Goal: Find specific page/section: Find specific page/section

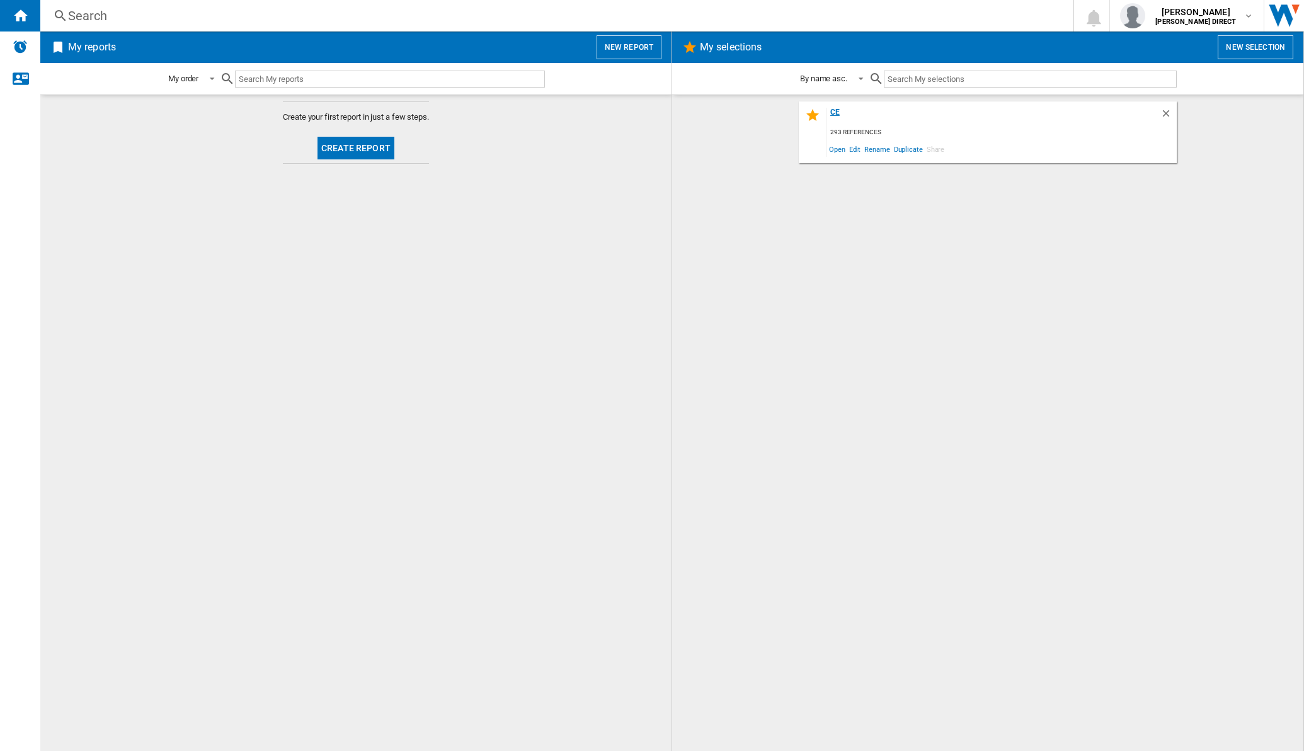
click at [838, 110] on div "CE" at bounding box center [993, 116] width 333 height 17
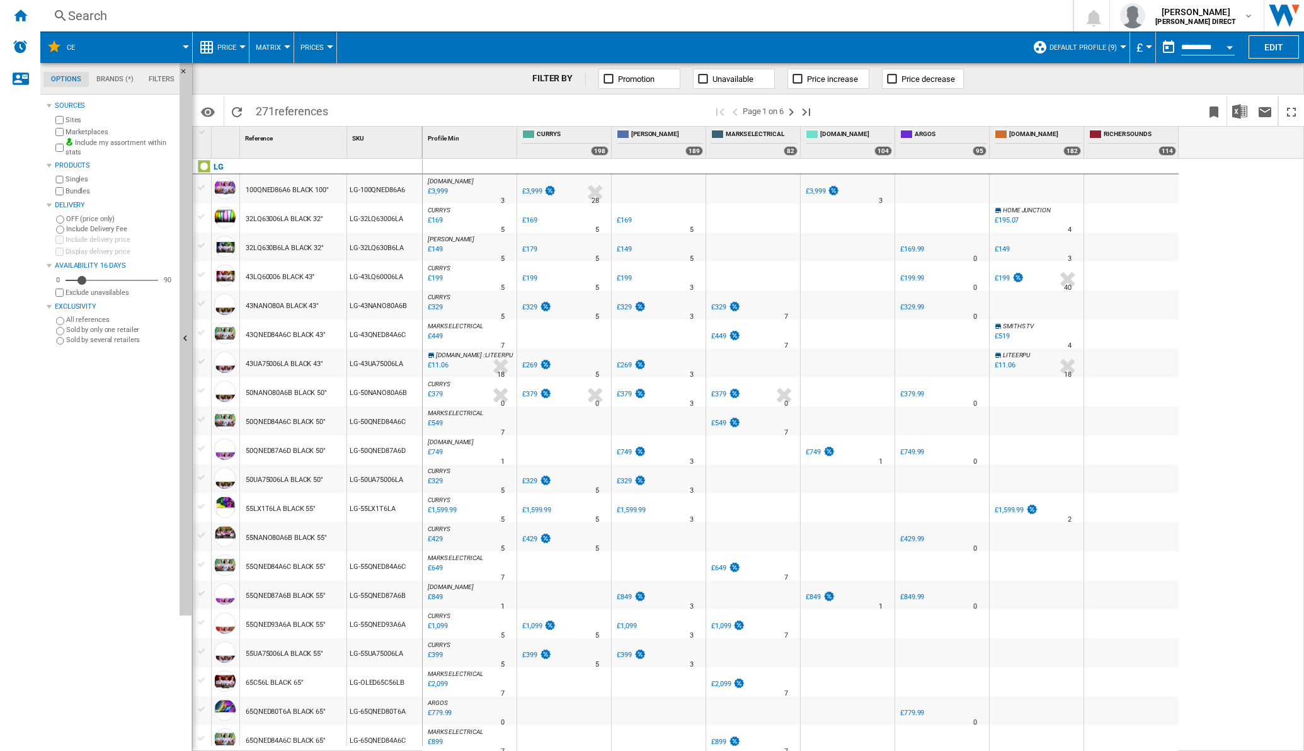
click at [282, 45] on button "Matrix" at bounding box center [271, 46] width 31 height 31
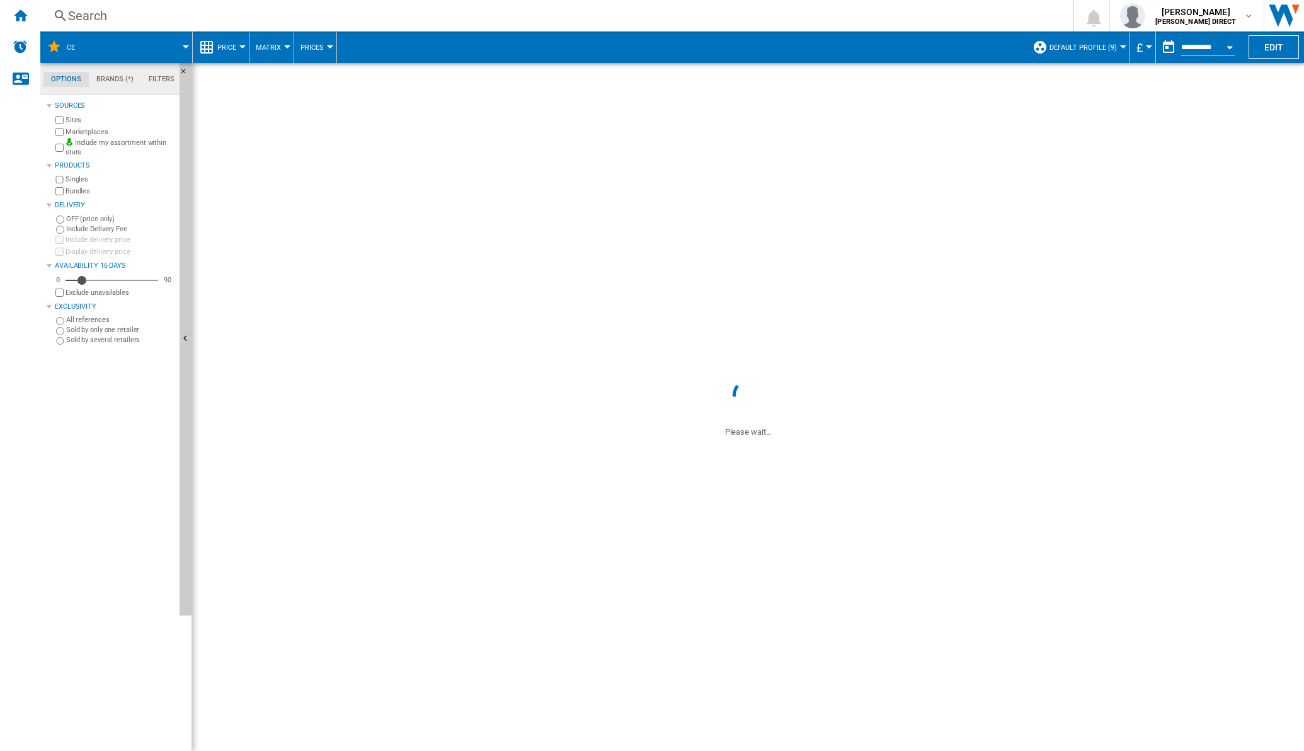
click at [276, 50] on span "Matrix" at bounding box center [268, 47] width 25 height 8
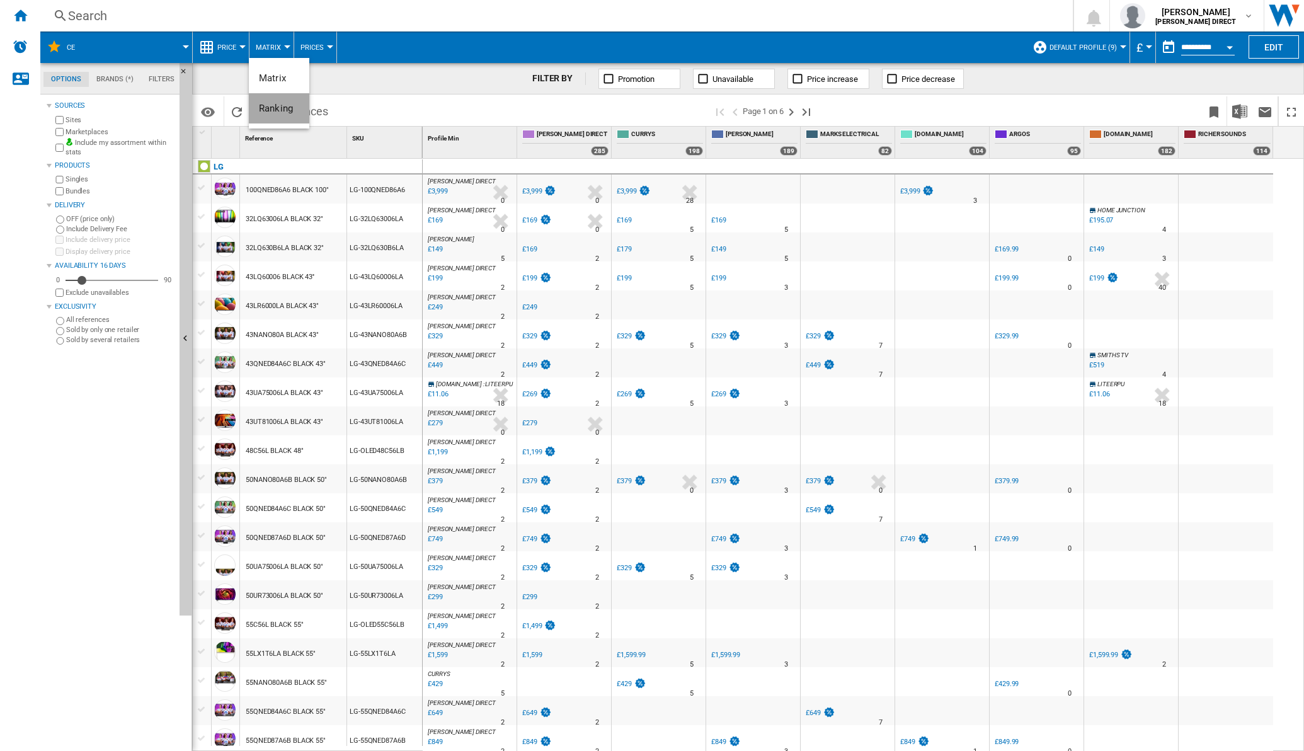
click at [283, 110] on span "Ranking" at bounding box center [276, 108] width 34 height 11
